Goal: Use online tool/utility: Utilize a website feature to perform a specific function

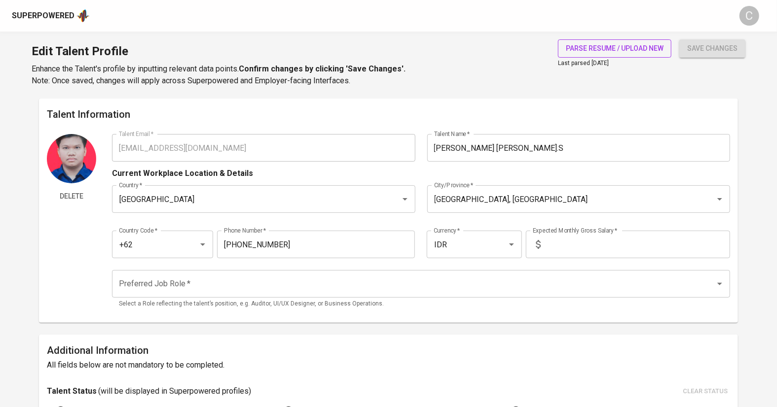
click at [610, 43] on span "parse resume / upload new" at bounding box center [615, 48] width 98 height 12
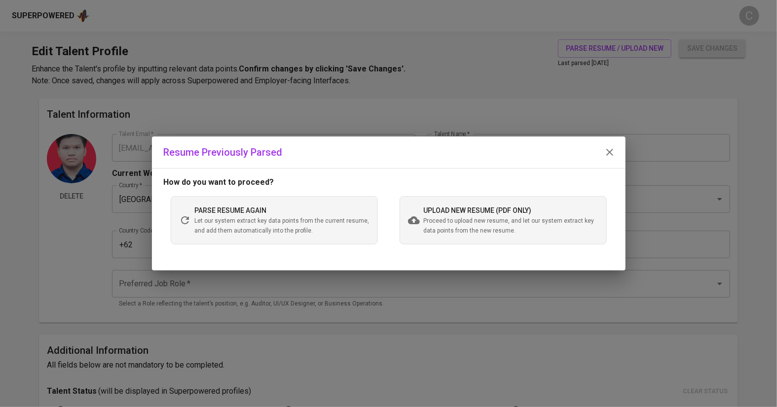
click at [463, 212] on span "upload new resume (pdf only)" at bounding box center [478, 211] width 108 height 8
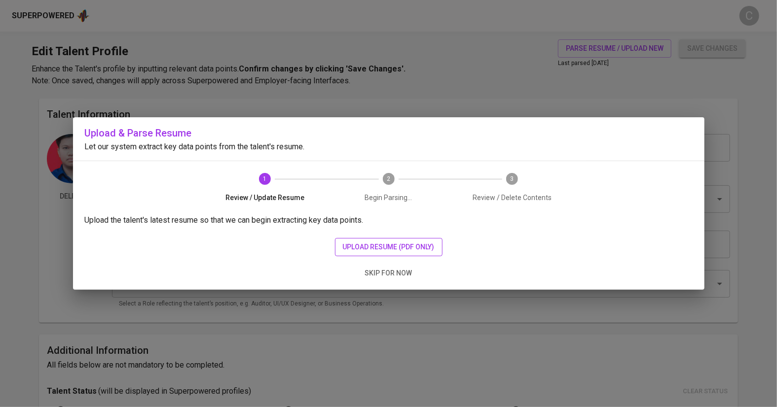
click at [384, 244] on span "upload resume (pdf only)" at bounding box center [389, 247] width 92 height 12
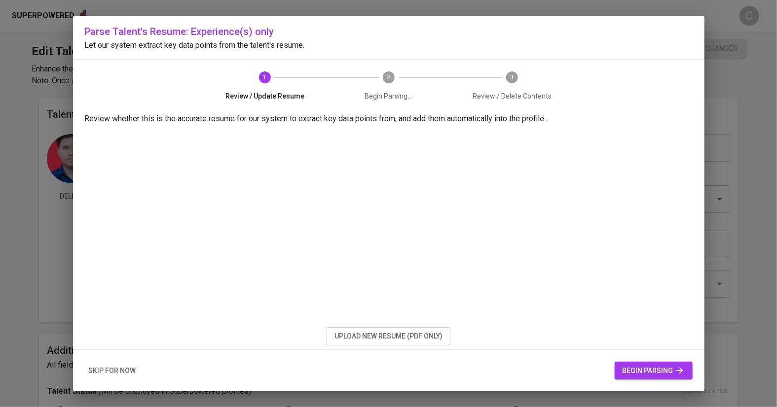
click at [654, 371] on span "begin parsing" at bounding box center [653, 371] width 62 height 12
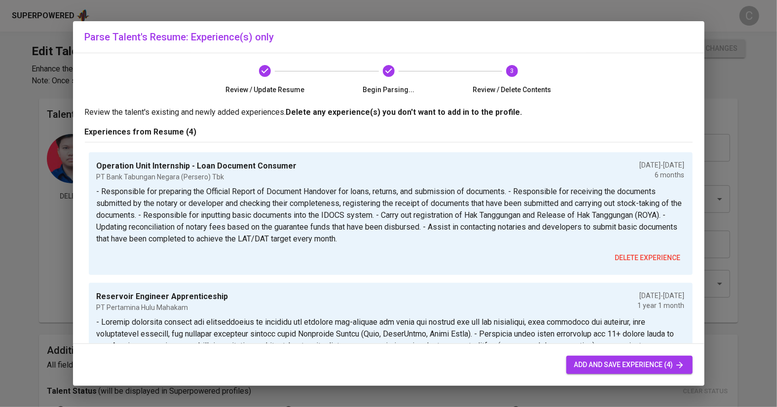
click at [590, 369] on span "add and save experience (4)" at bounding box center [629, 365] width 110 height 12
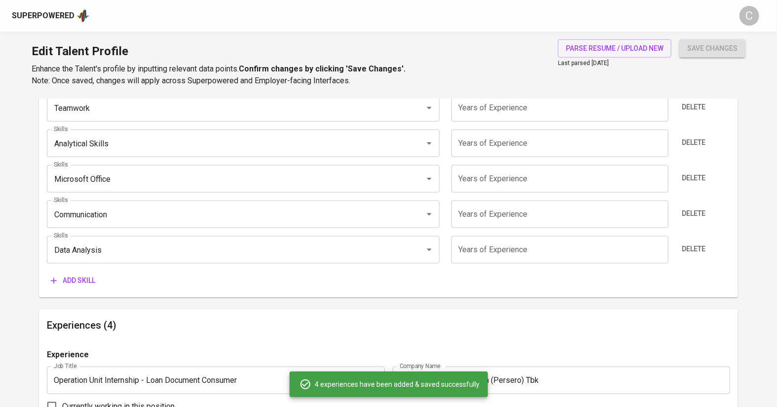
scroll to position [555, 0]
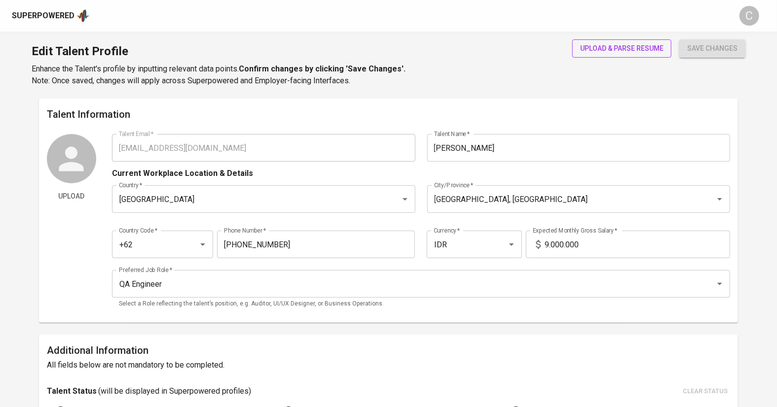
click at [621, 44] on span "upload & parse resume" at bounding box center [621, 48] width 83 height 12
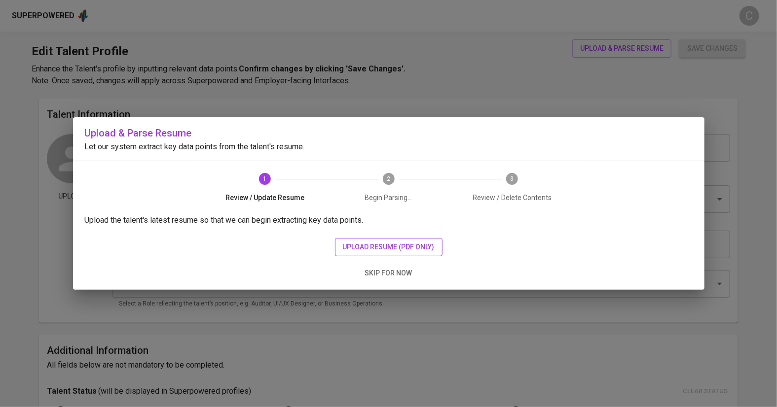
click at [376, 246] on span "upload resume (pdf only)" at bounding box center [389, 247] width 92 height 12
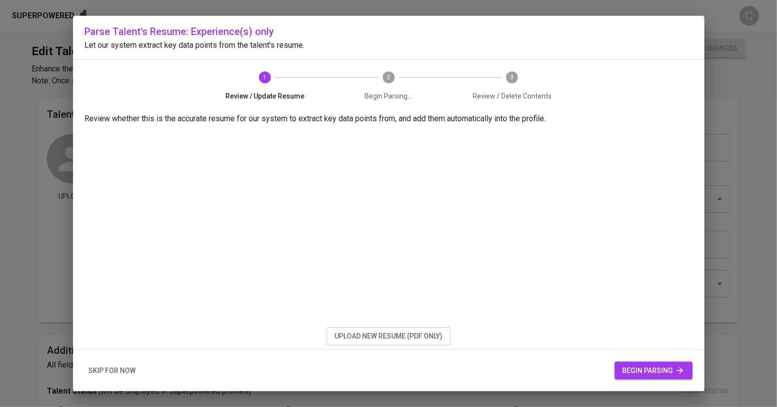
click at [662, 374] on span "begin parsing" at bounding box center [653, 371] width 62 height 12
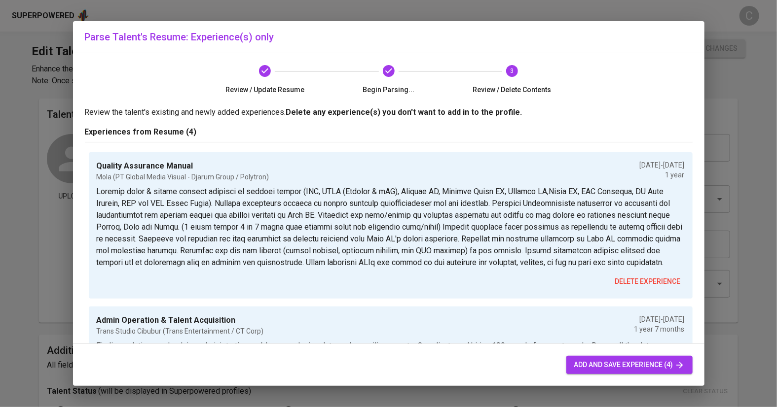
click at [600, 363] on span "add and save experience (4)" at bounding box center [629, 365] width 110 height 12
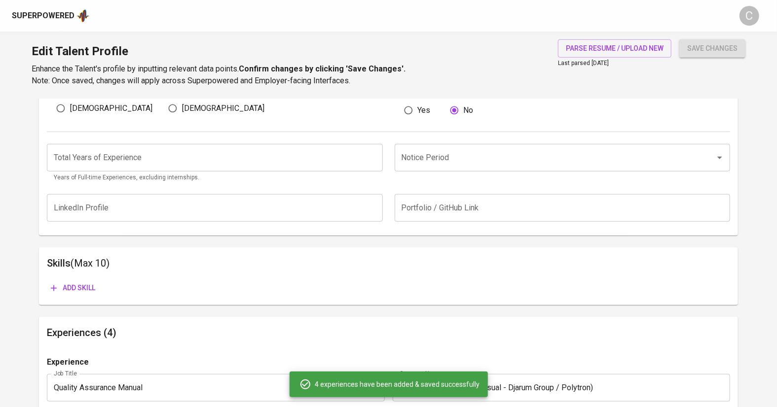
scroll to position [378, 0]
